Goal: Task Accomplishment & Management: Use online tool/utility

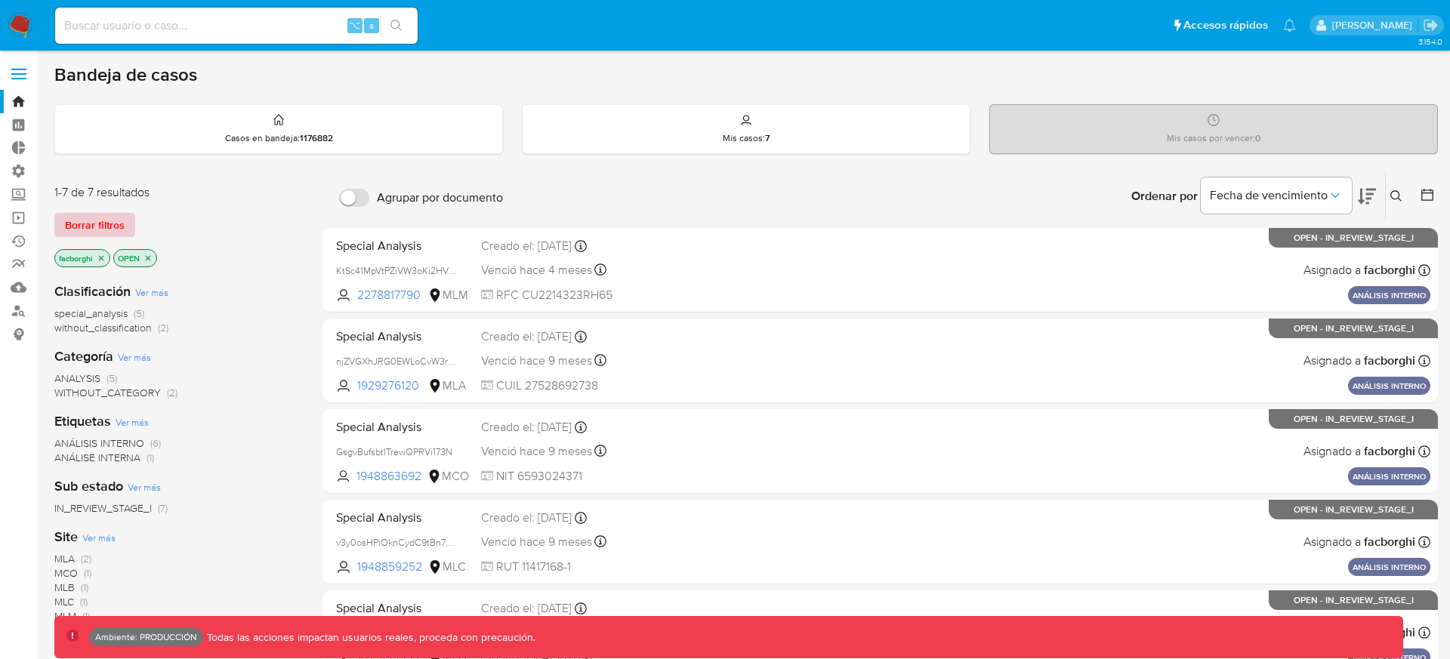
click at [104, 222] on span "Borrar filtros" at bounding box center [95, 225] width 60 height 21
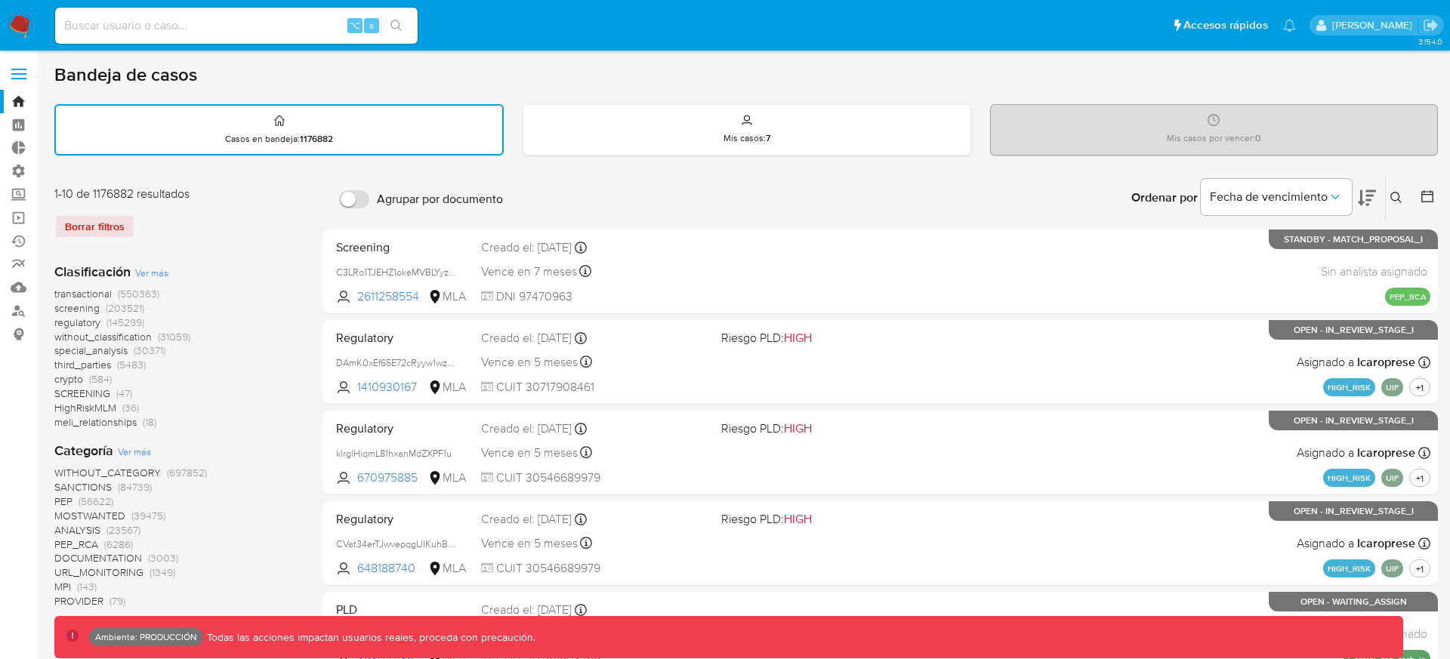
click at [128, 295] on span "(550363)" at bounding box center [139, 293] width 42 height 15
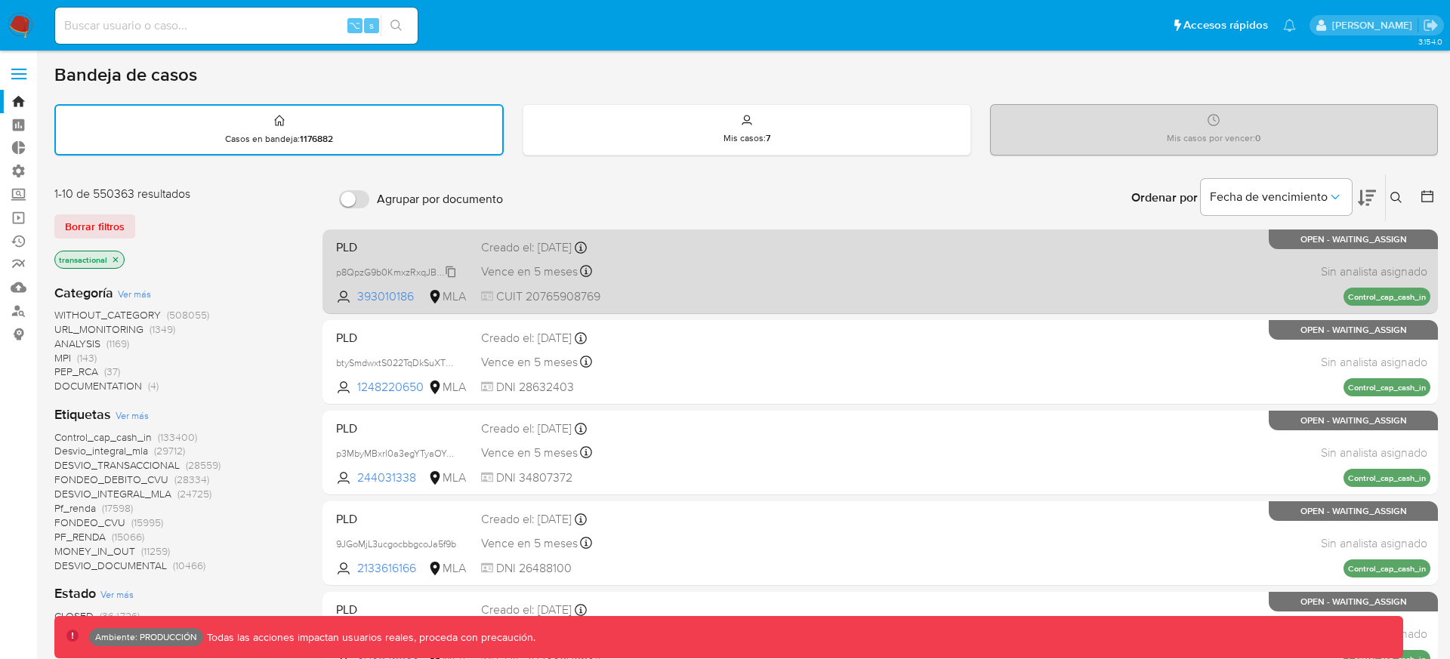
click at [451, 273] on span "p8QpzG9b0KmxzRxqJBhbNdya" at bounding box center [402, 271] width 133 height 17
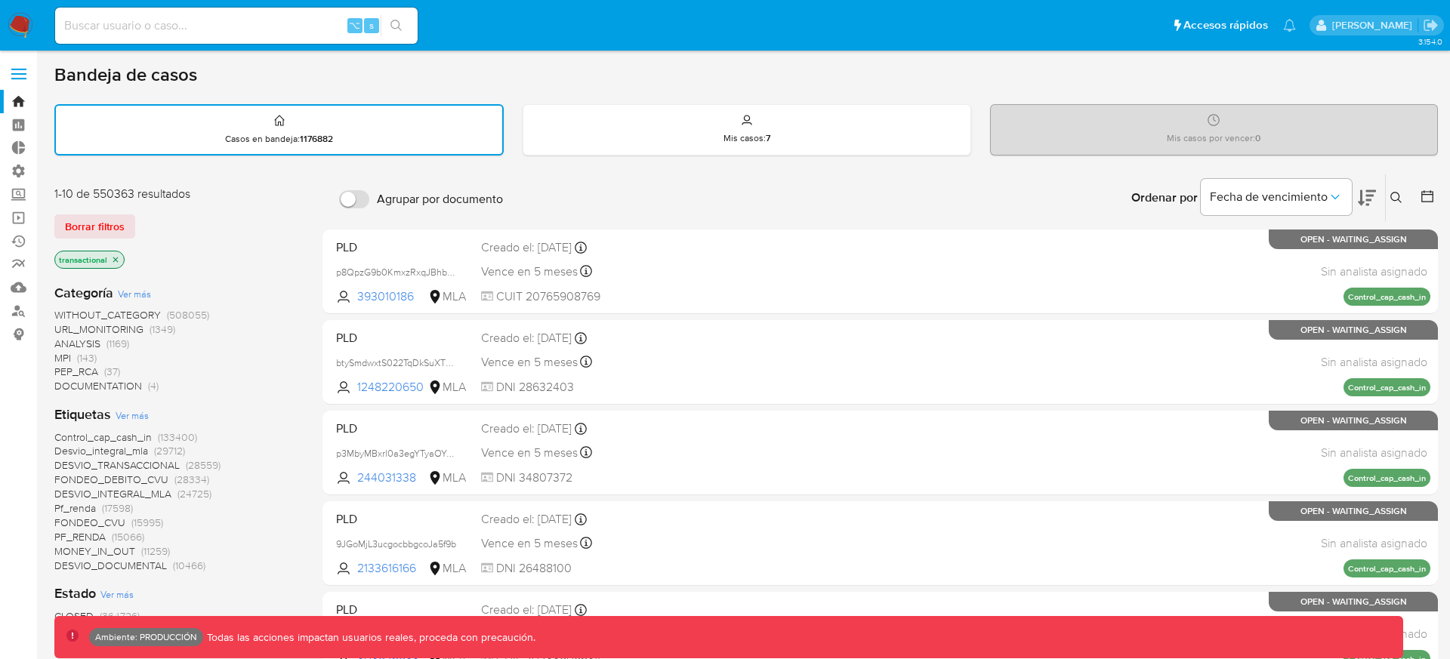
click at [1046, 85] on div "Bandeja de casos" at bounding box center [746, 74] width 1384 height 23
click at [36, 19] on nav "Pausado Ver notificaciones ⌥ s Accesos rápidos Presiona las siguientes teclas p…" at bounding box center [725, 25] width 1450 height 51
click at [18, 22] on img at bounding box center [21, 26] width 26 height 26
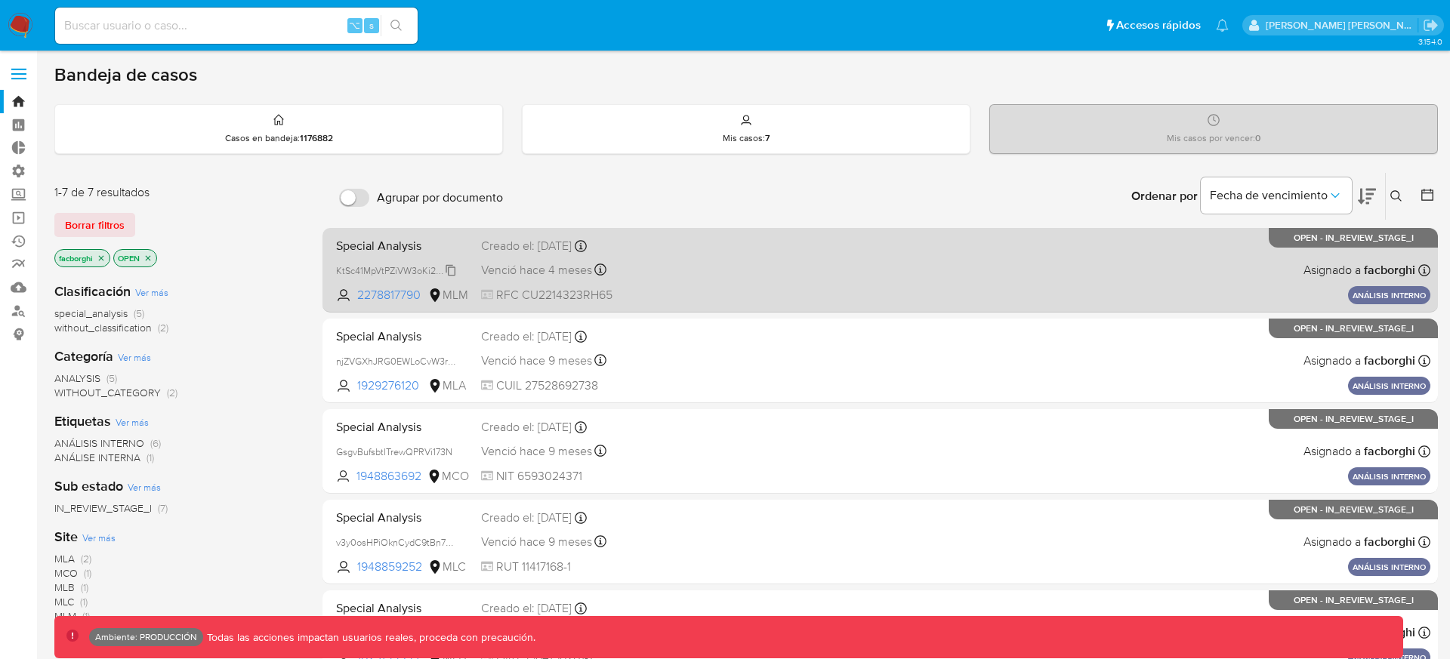
click at [451, 273] on span "KtSc41MpVtPZiVW3oKi2HVpx" at bounding box center [397, 269] width 122 height 17
click at [789, 260] on div "Special Analysis KtSc41MpVtPZiVW3oKi2HVpx Copiado Copiado 2278817790 MLM Creado…" at bounding box center [880, 270] width 1101 height 76
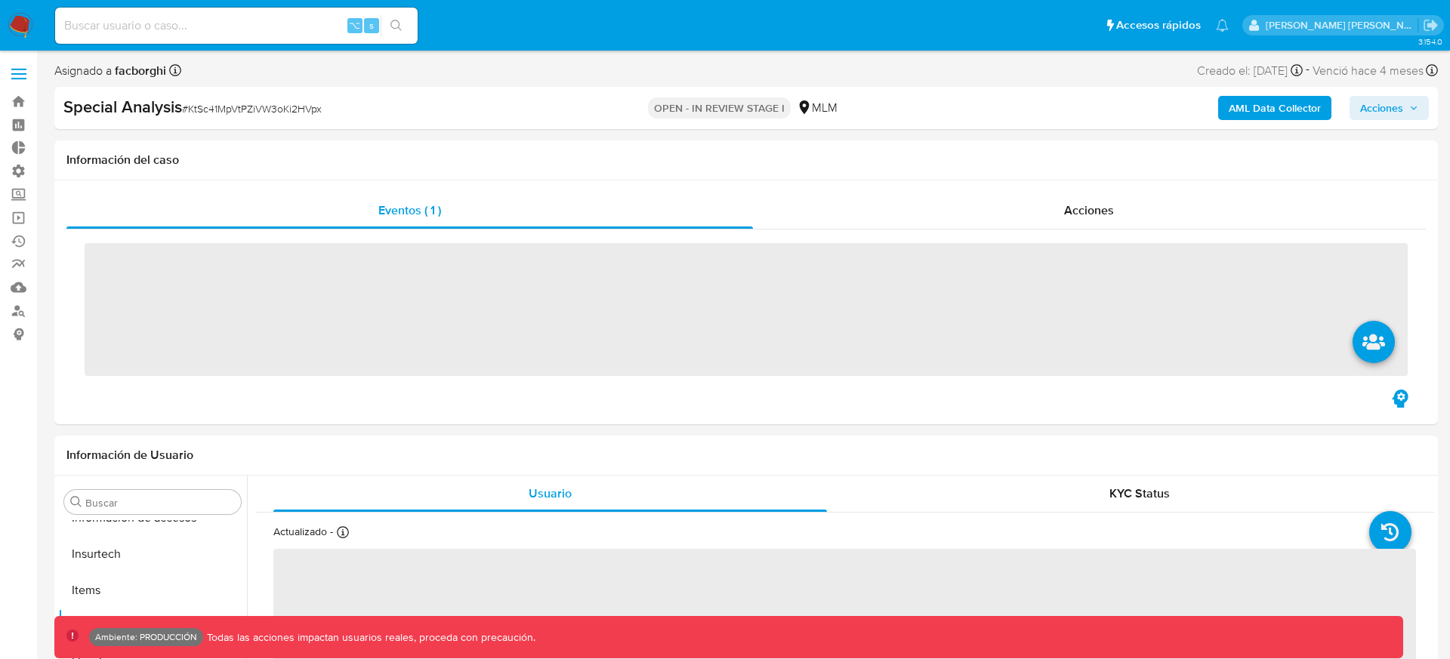
scroll to position [638, 0]
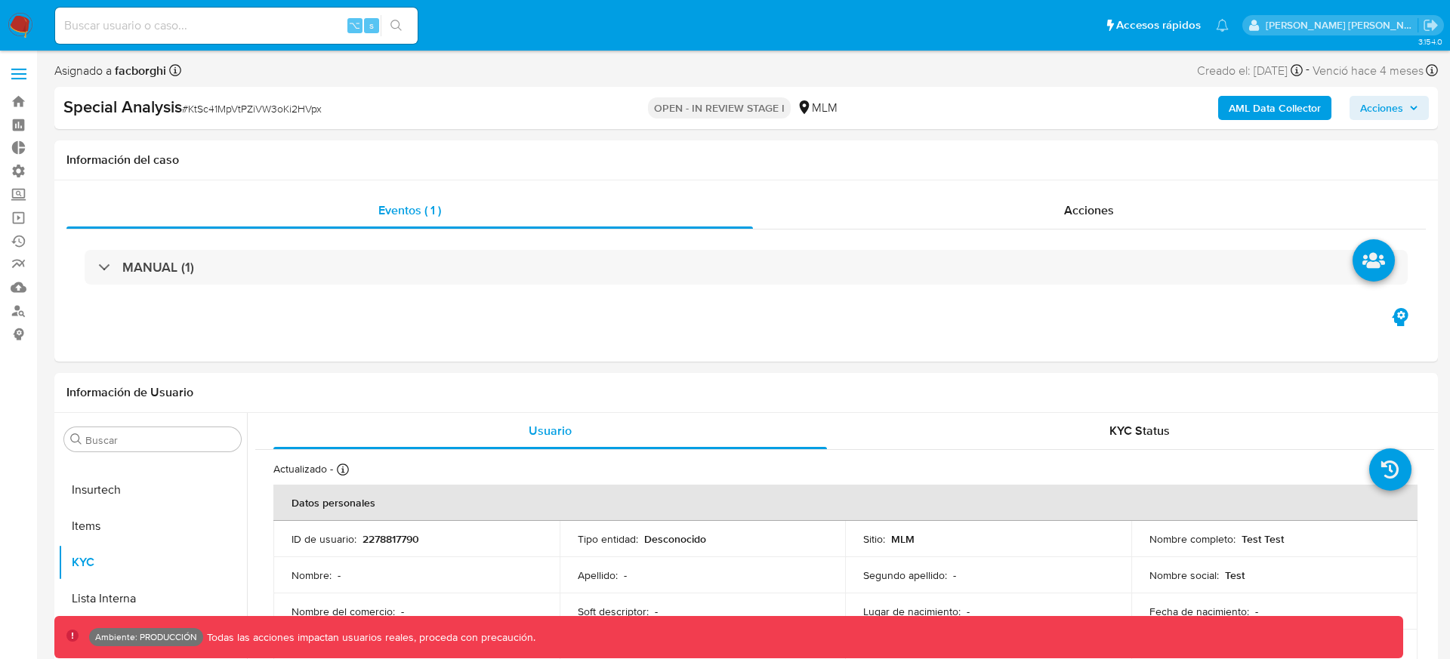
select select "10"
